Goal: Book appointment/travel/reservation

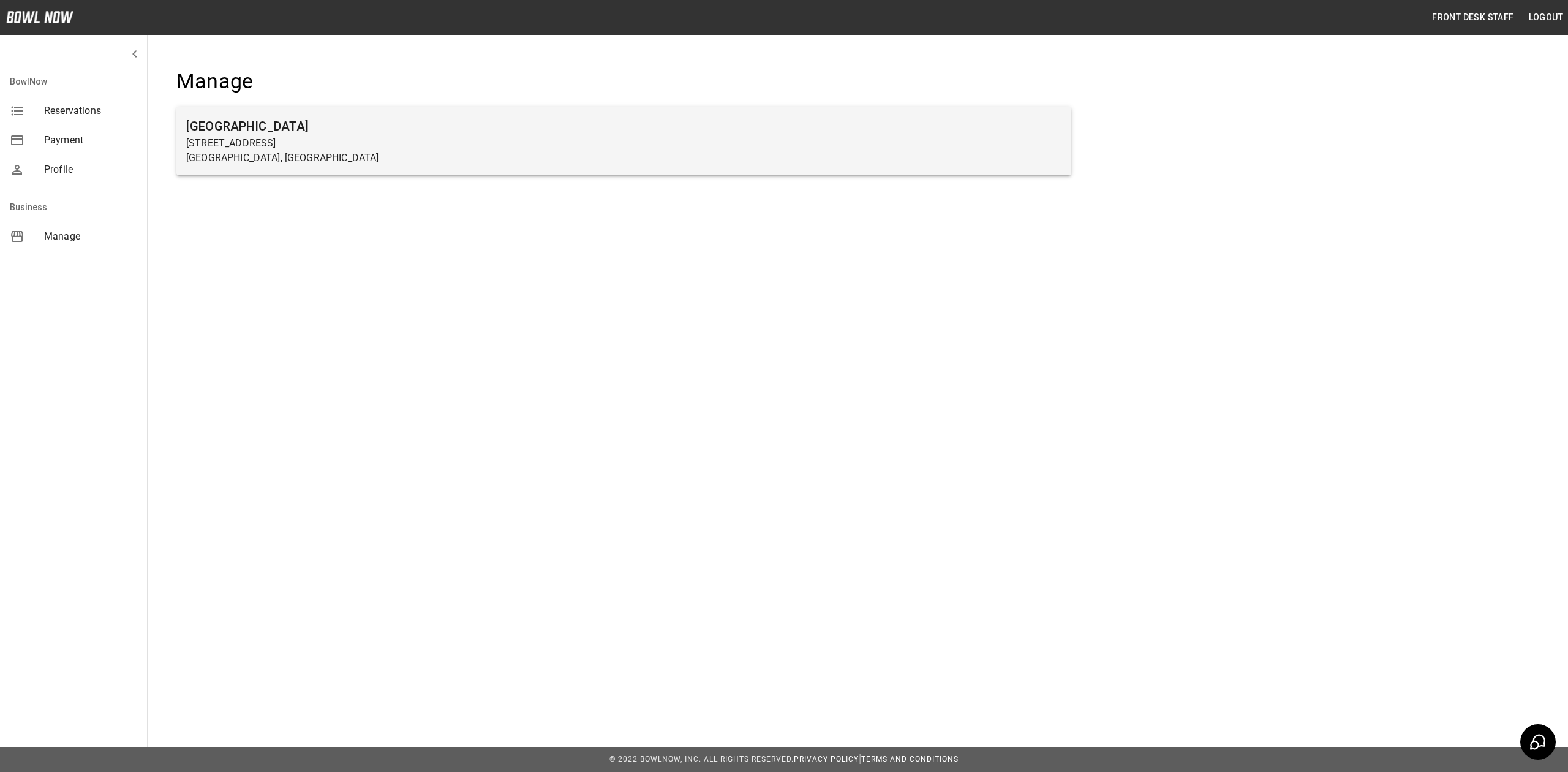
click at [297, 139] on p "[STREET_ADDRESS]" at bounding box center [624, 144] width 875 height 14
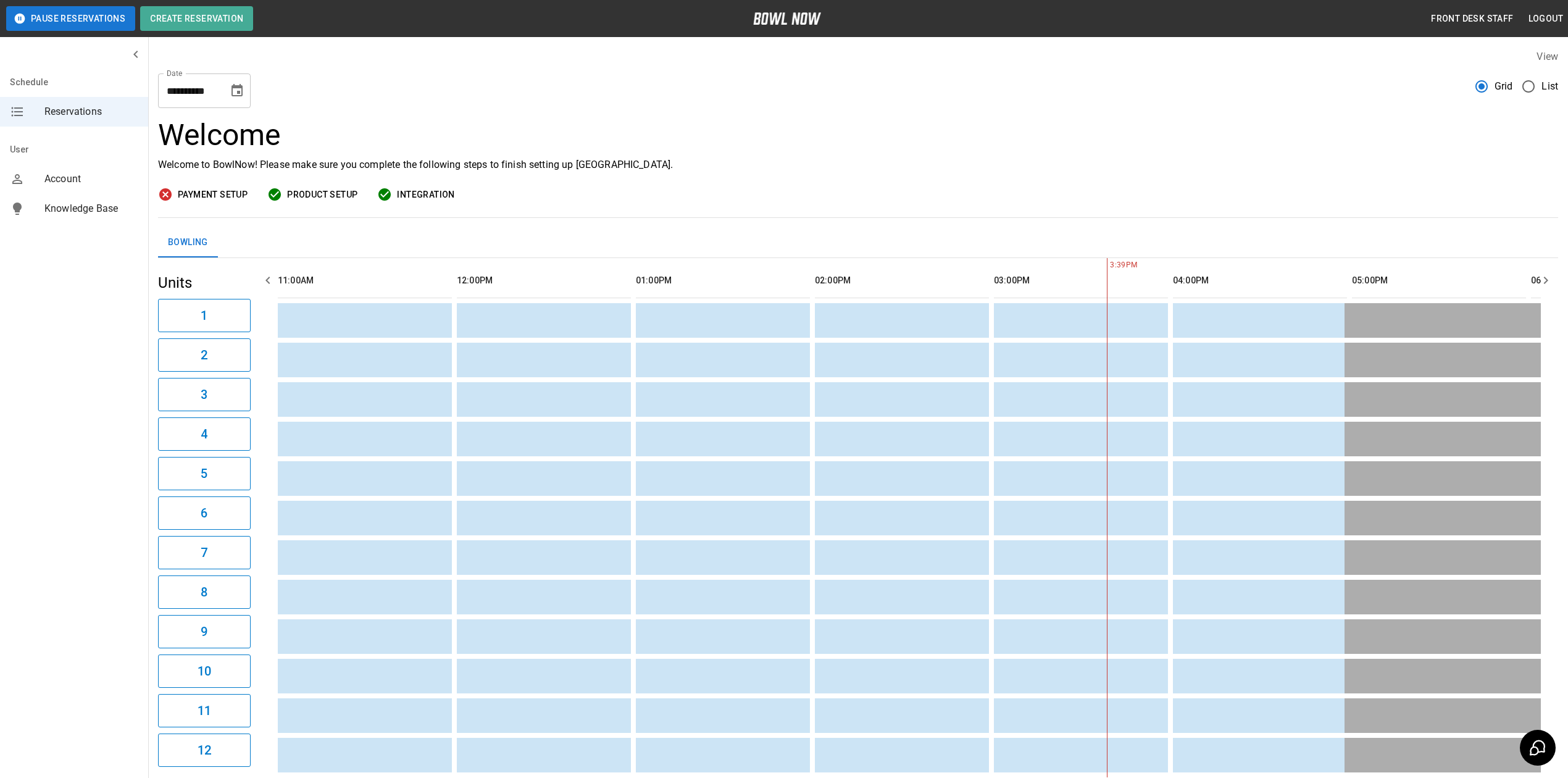
scroll to position [0, 716]
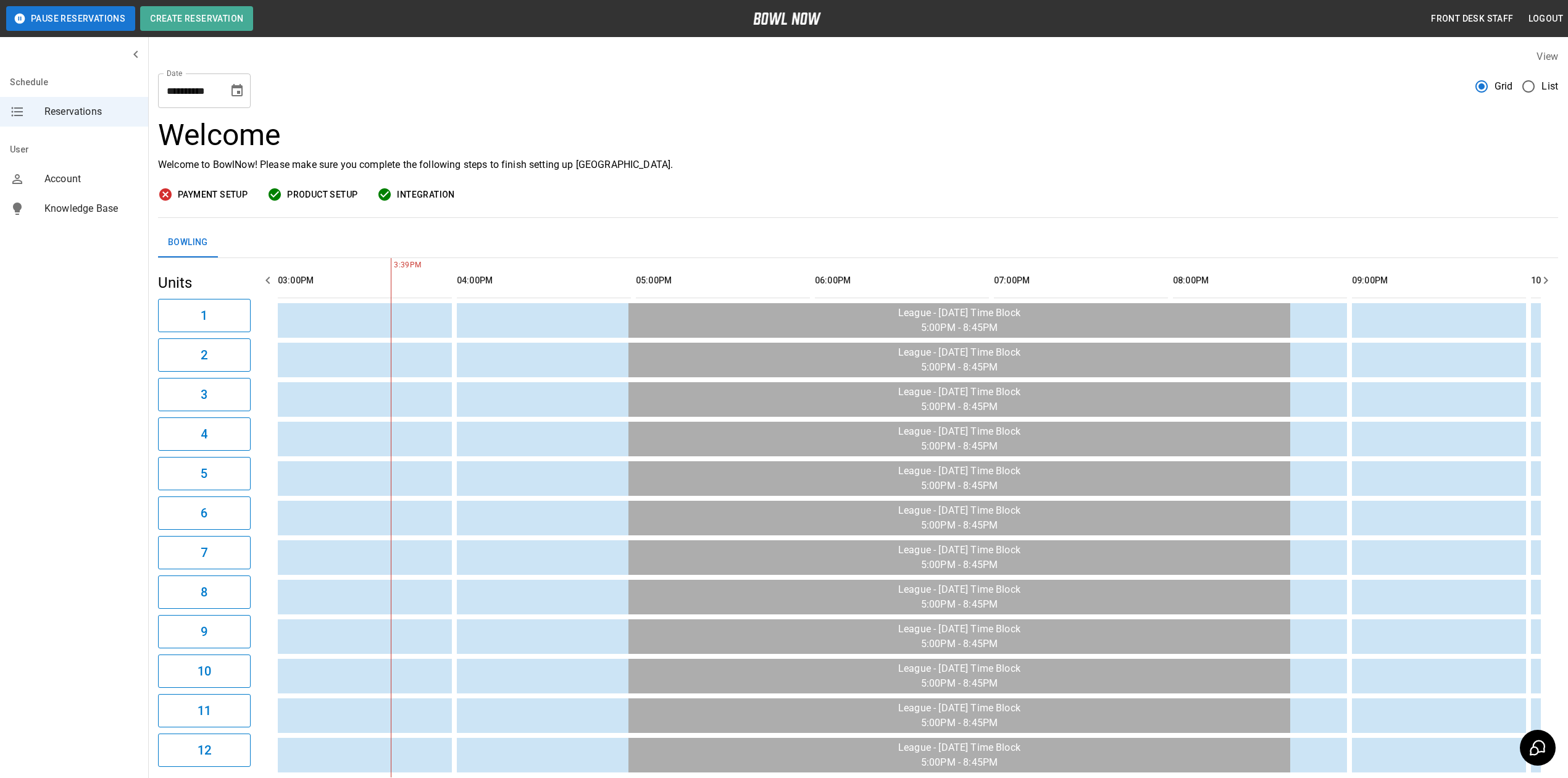
click at [235, 90] on icon "Choose date, selected date is Oct 13, 2025" at bounding box center [237, 91] width 14 height 14
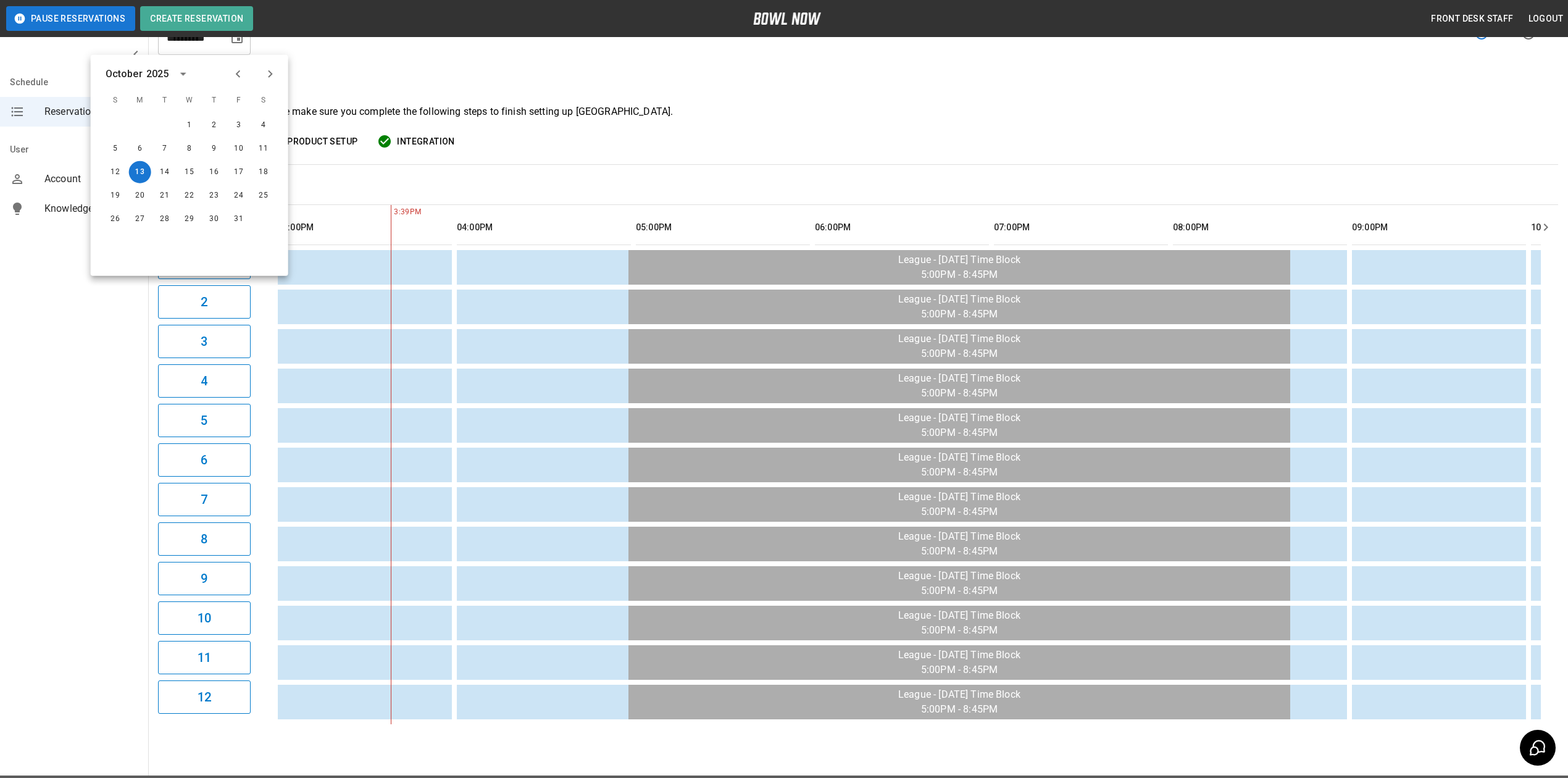
scroll to position [82, 0]
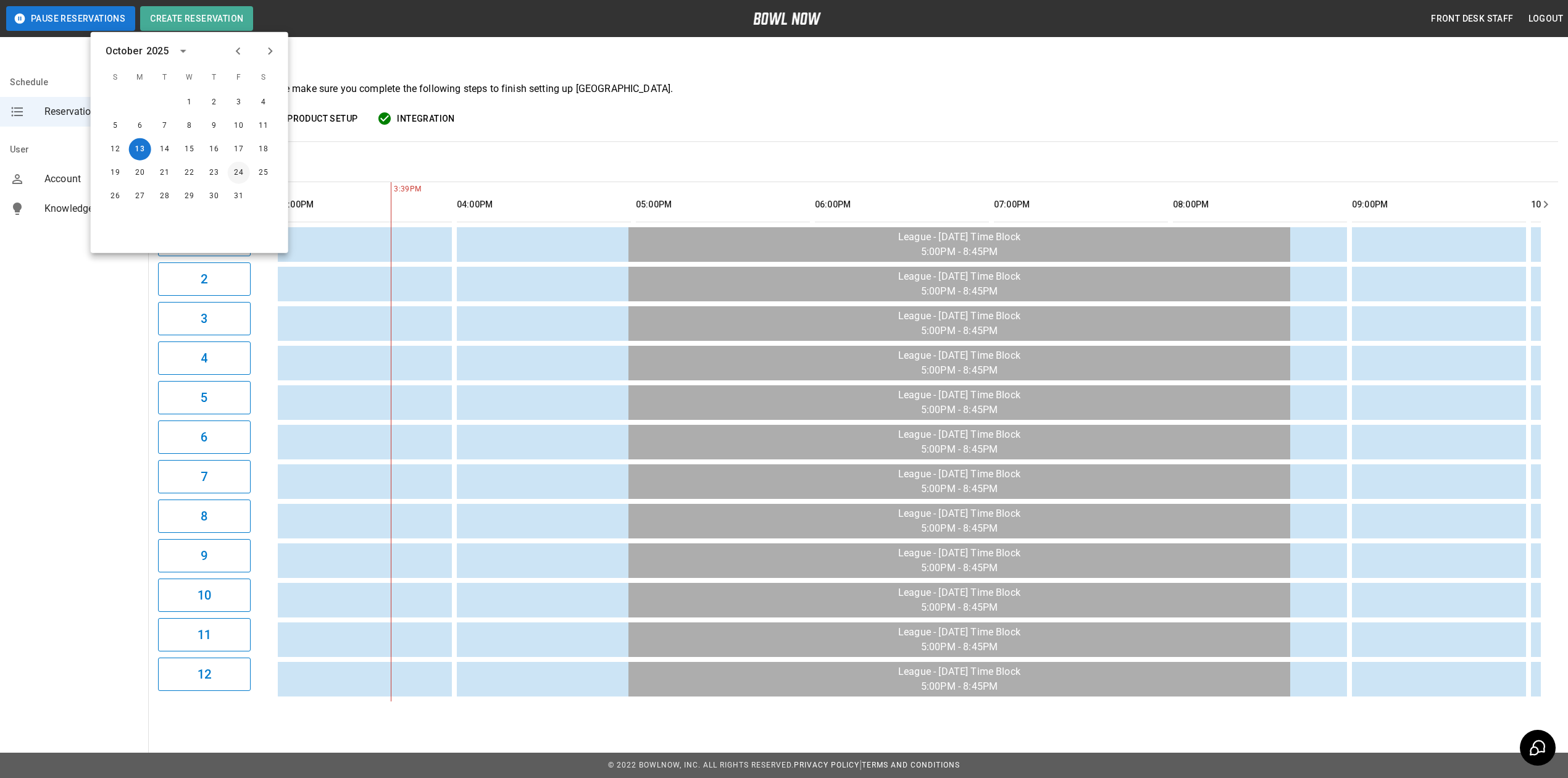
click at [235, 170] on button "24" at bounding box center [239, 173] width 23 height 23
type input "**********"
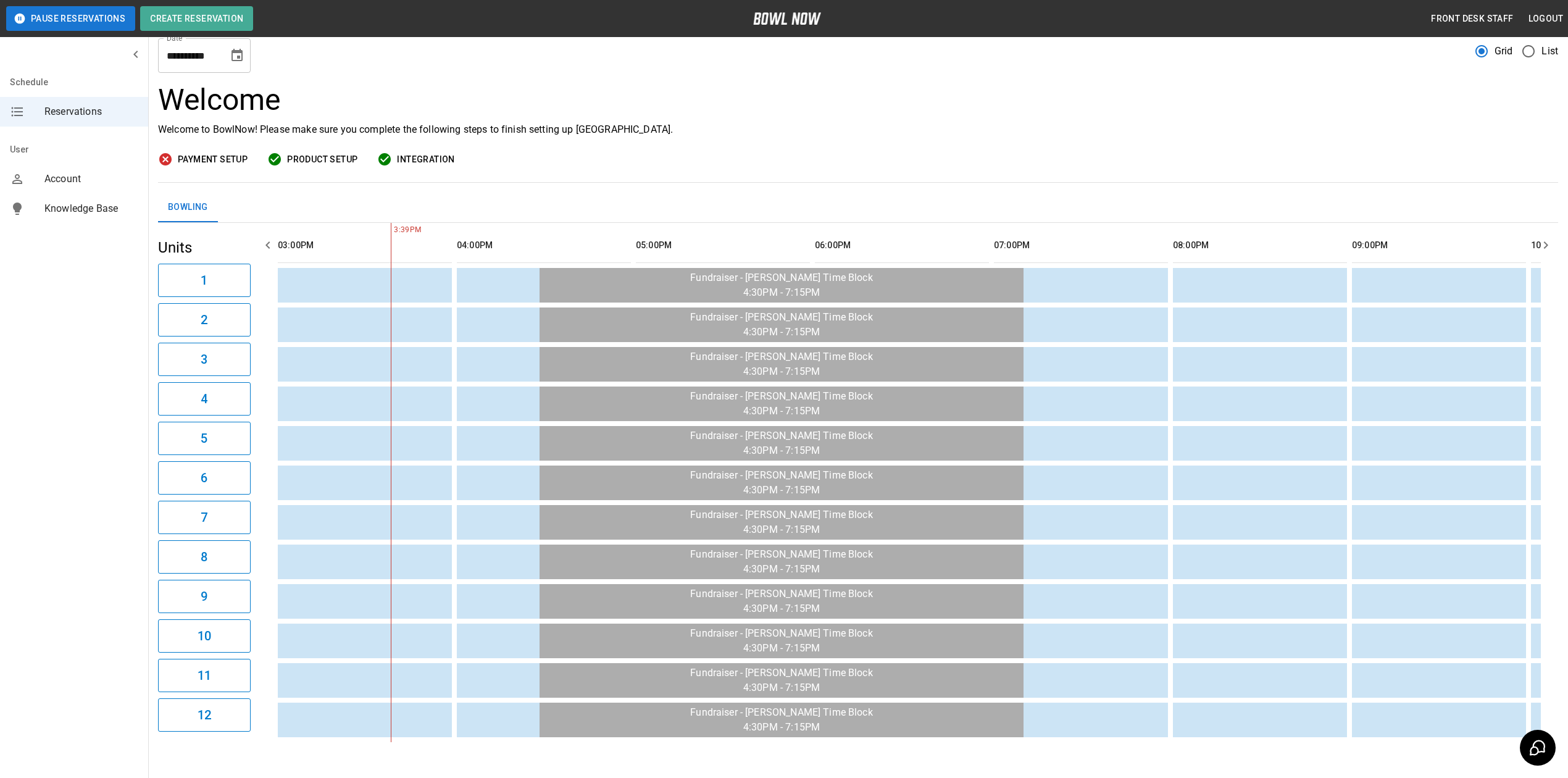
scroll to position [0, 0]
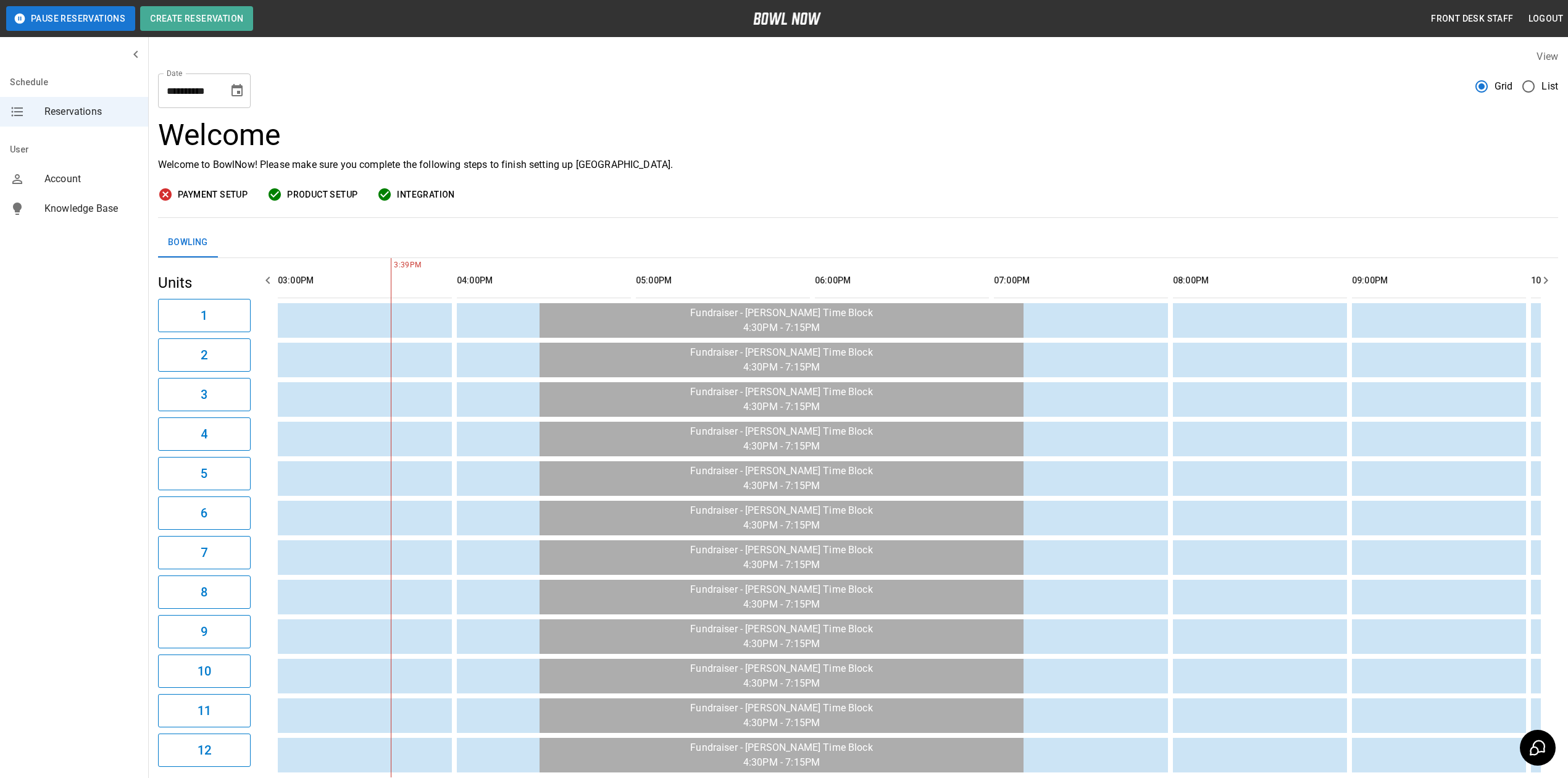
click at [244, 92] on button "Choose date, selected date is Oct 24, 2025" at bounding box center [237, 91] width 25 height 25
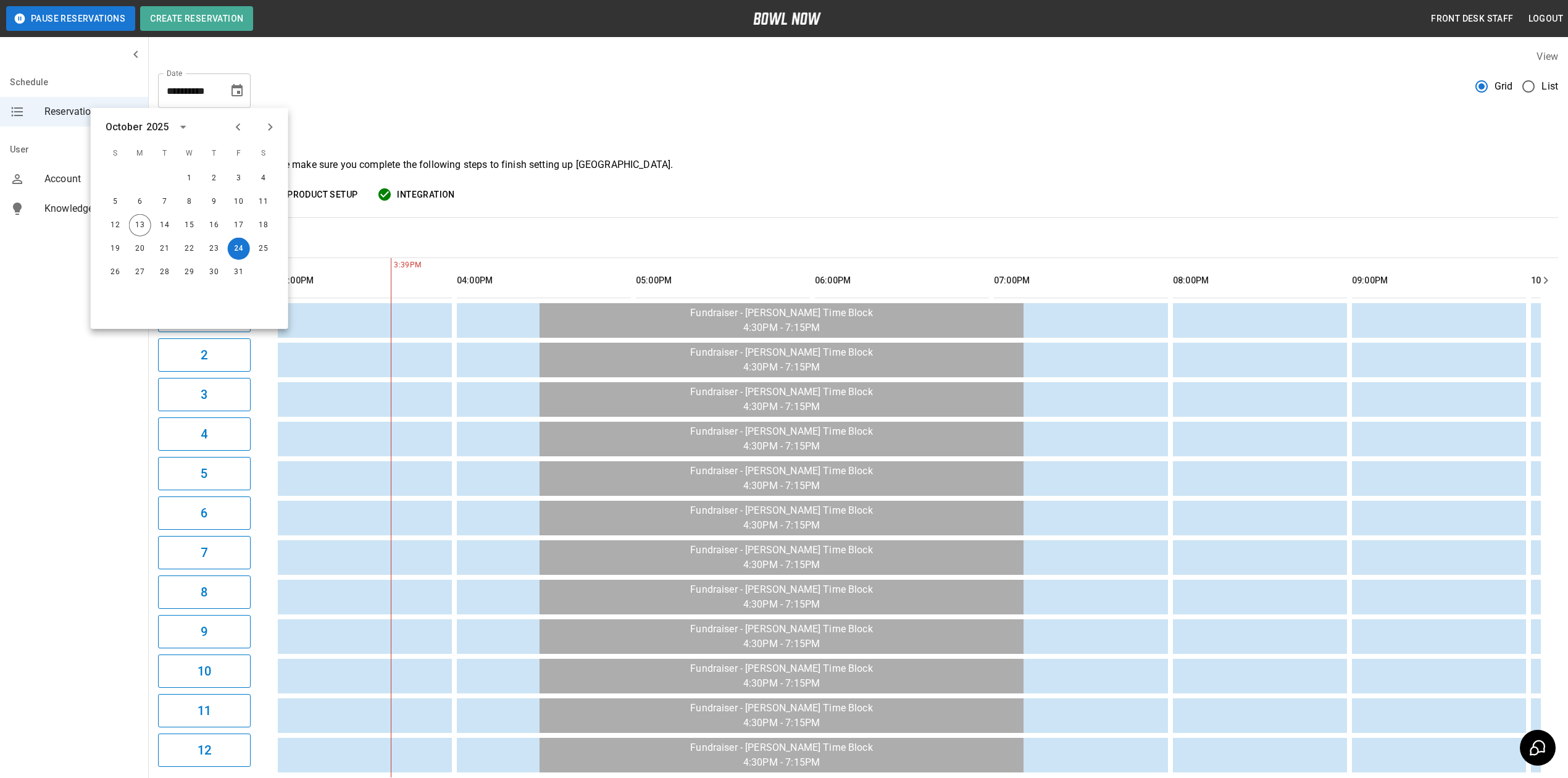
click at [599, 124] on h3 "Welcome" at bounding box center [858, 135] width 1400 height 35
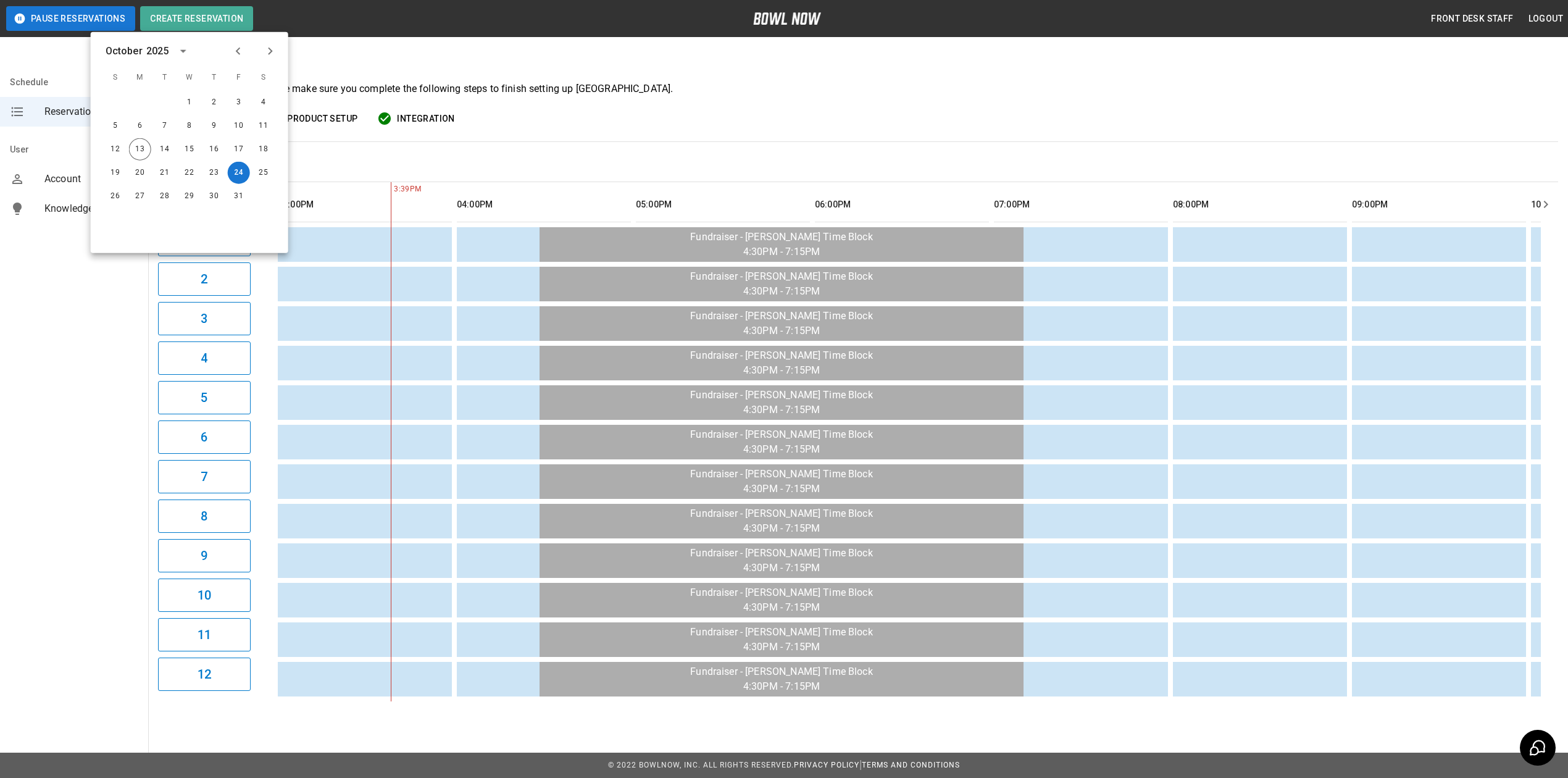
click at [1003, 111] on div "Payment Setup Product Setup Integration" at bounding box center [858, 118] width 1400 height 15
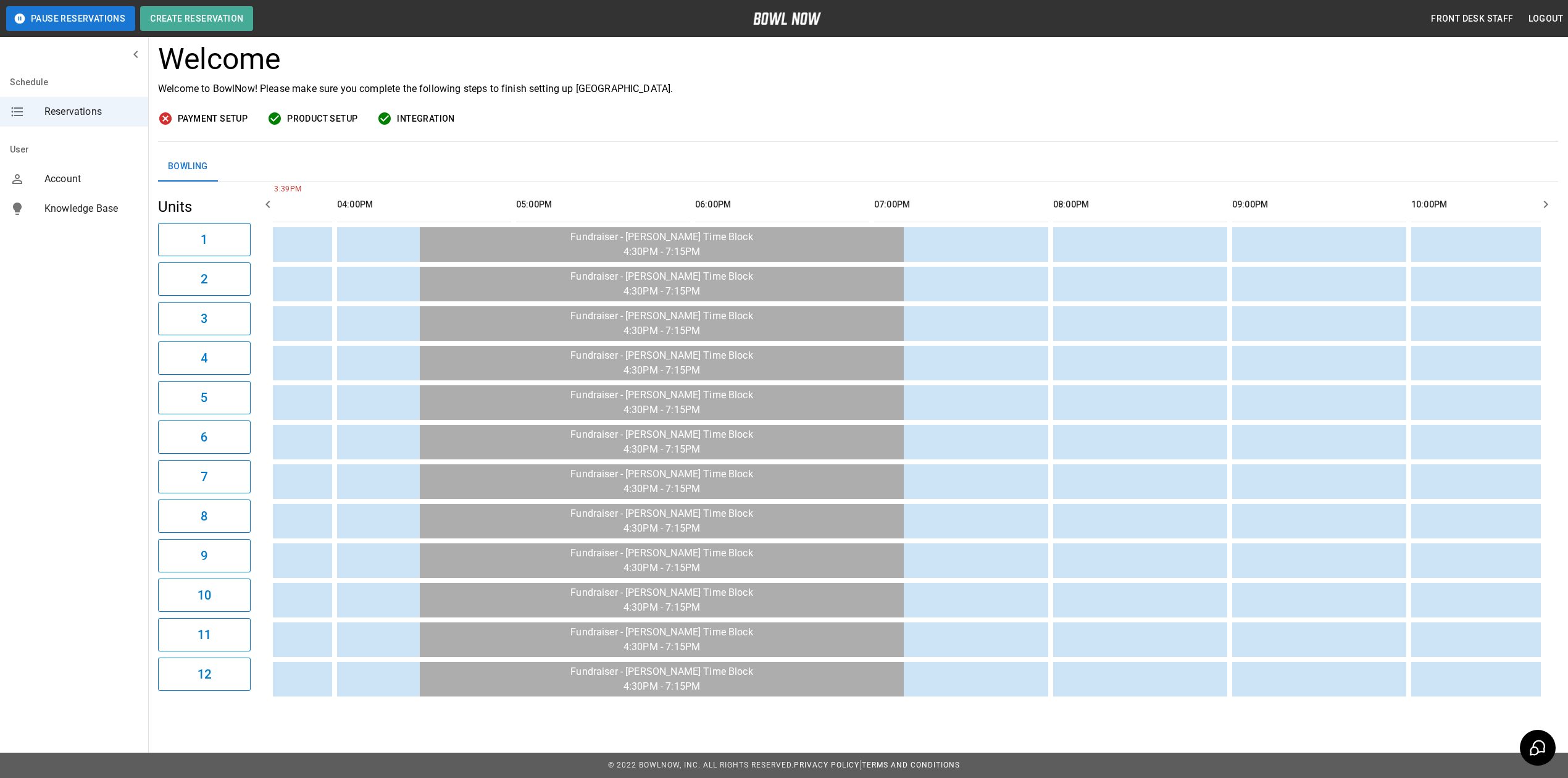
scroll to position [0, 779]
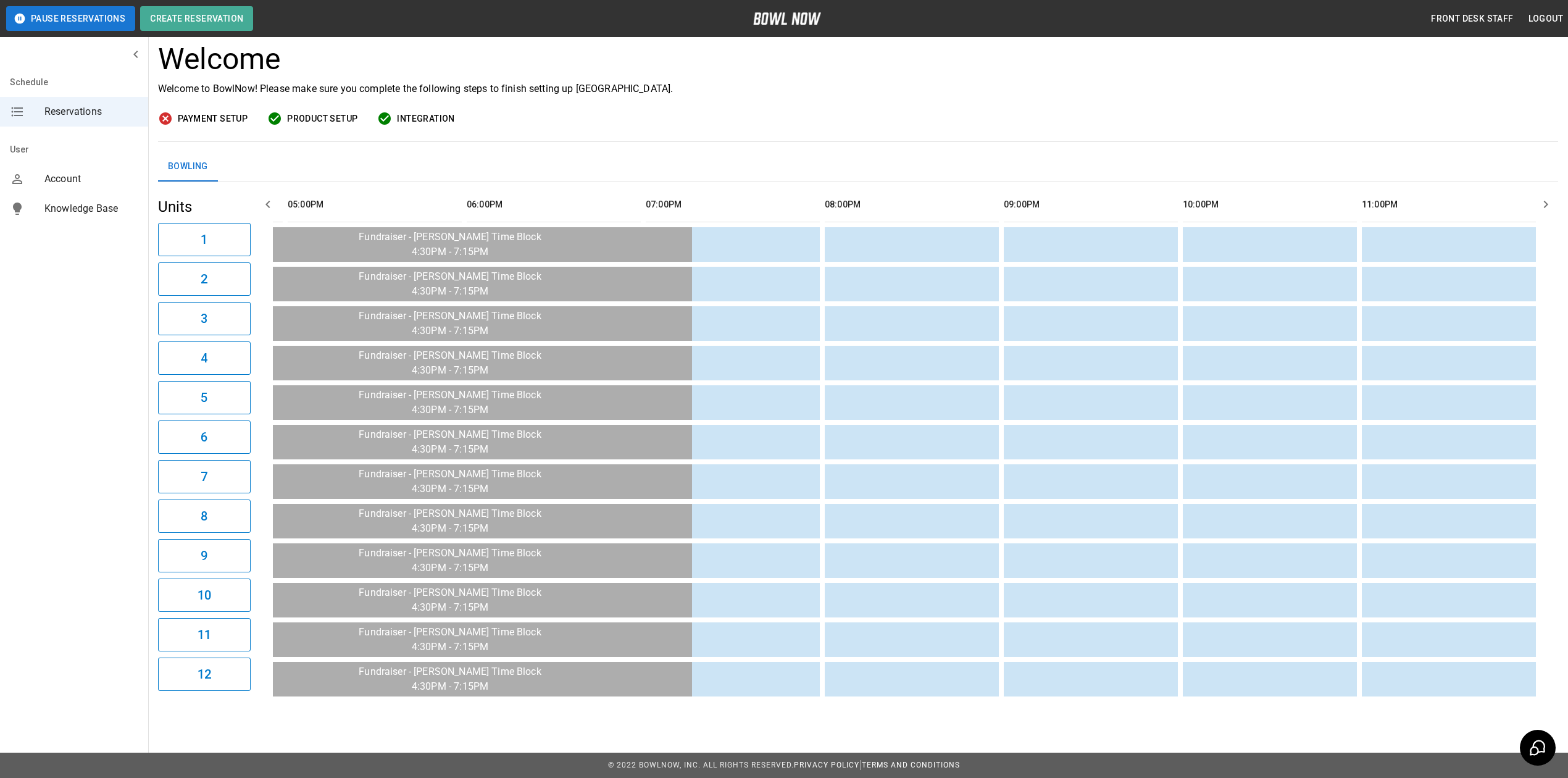
click at [1149, 94] on p "Welcome to BowlNow! Please make sure you complete the following steps to finish…" at bounding box center [858, 88] width 1400 height 14
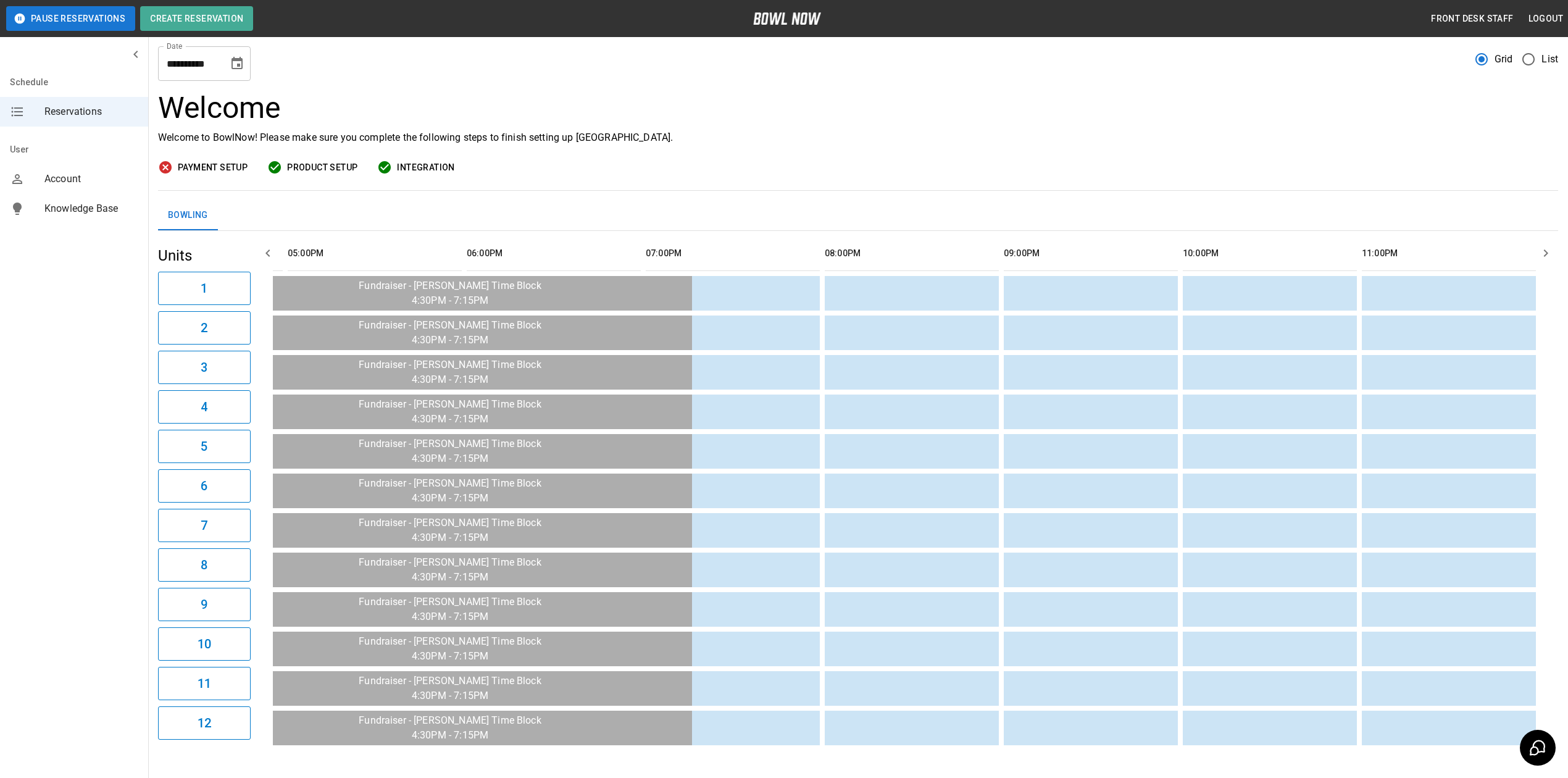
scroll to position [0, 0]
